Goal: Transaction & Acquisition: Purchase product/service

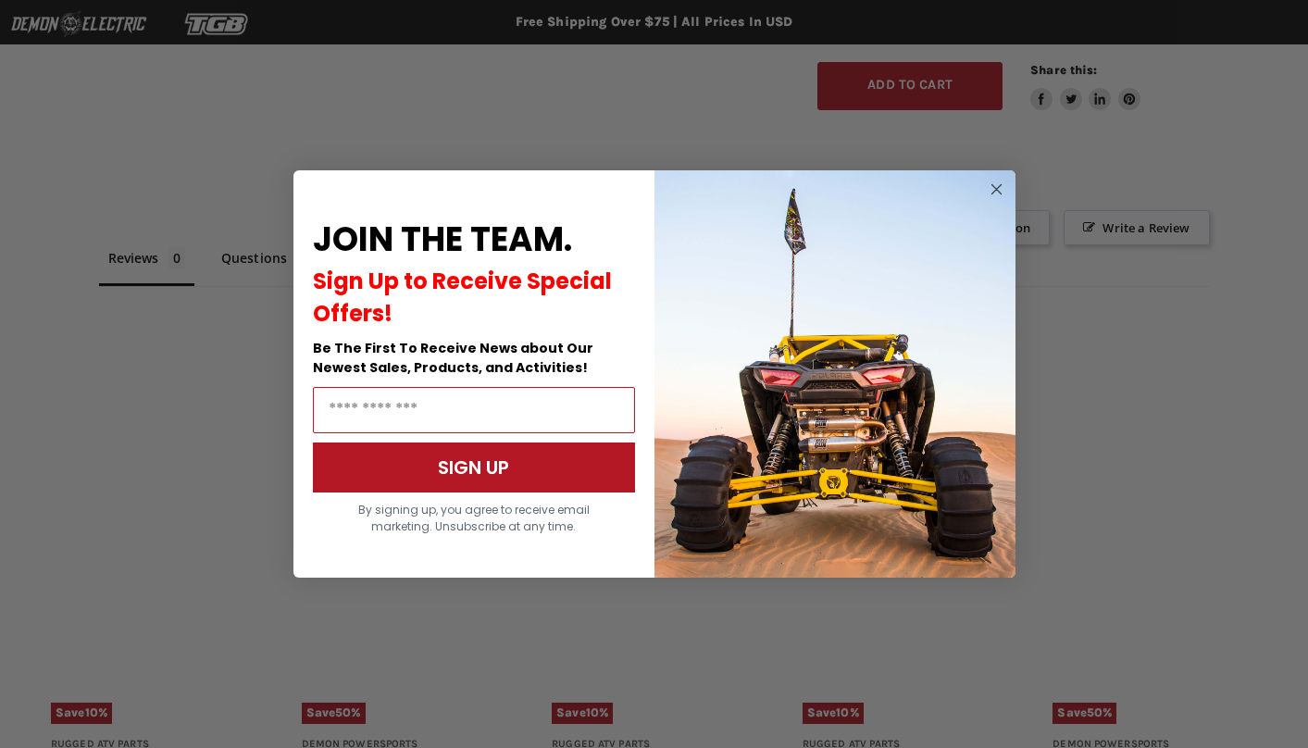
scroll to position [1184, 0]
